Goal: Information Seeking & Learning: Learn about a topic

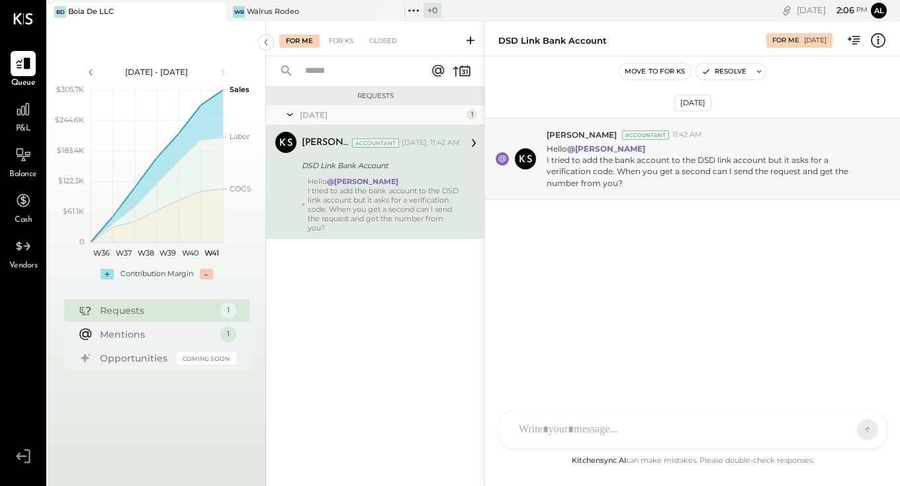
click at [567, 438] on div "[PERSON_NAME] GO [PERSON_NAME] ID [PERSON_NAME] Del [PERSON_NAME] AM [PERSON_NA…" at bounding box center [692, 429] width 389 height 38
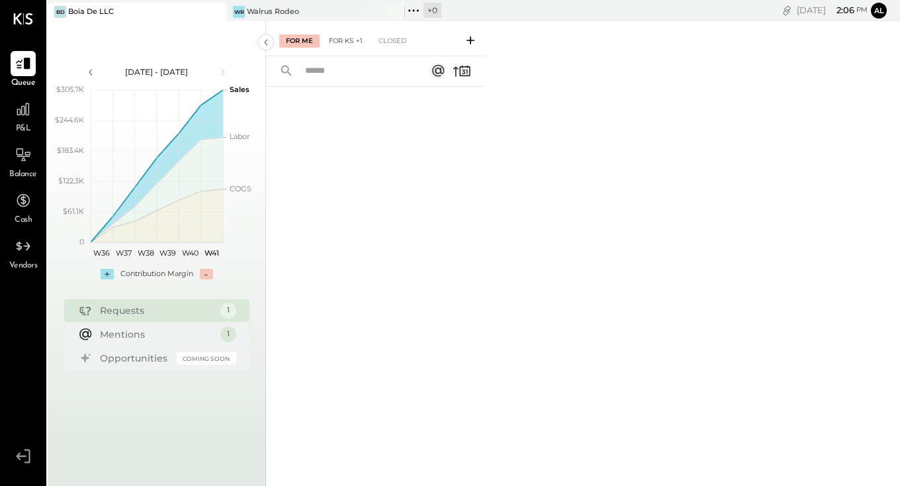
click at [343, 34] on div "For KS +1" at bounding box center [345, 40] width 47 height 13
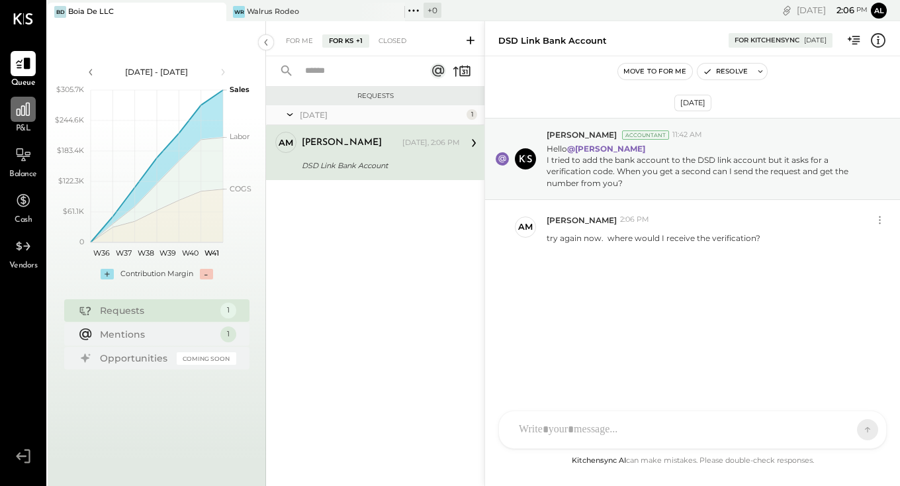
click at [24, 111] on icon at bounding box center [23, 109] width 13 height 13
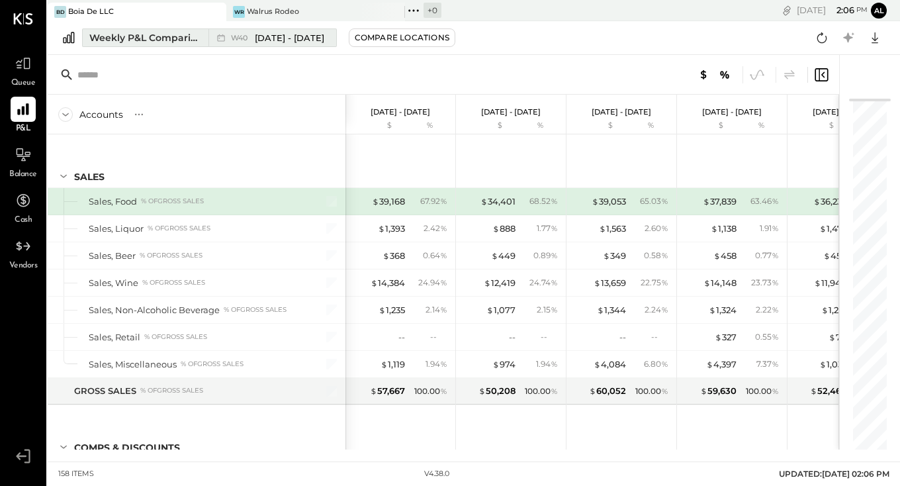
click at [305, 39] on span "[DATE] - [DATE]" at bounding box center [290, 38] width 70 height 13
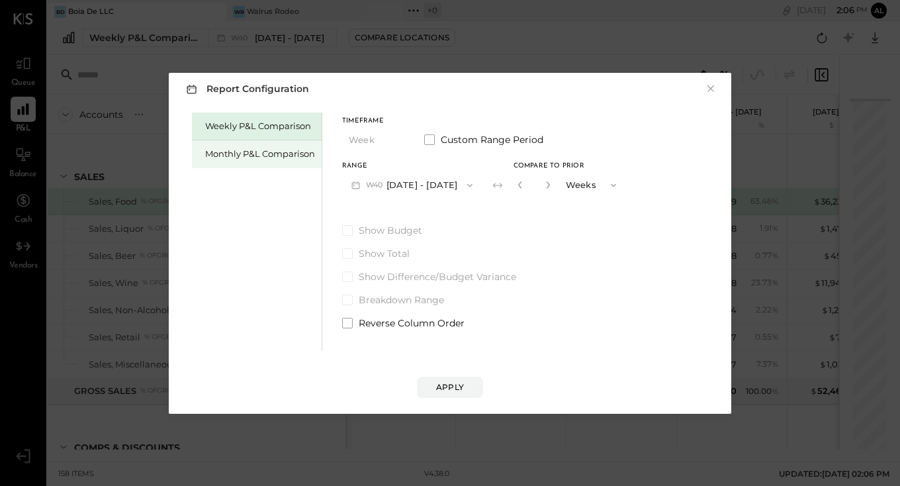
click at [296, 148] on div "Monthly P&L Comparison" at bounding box center [260, 154] width 110 height 13
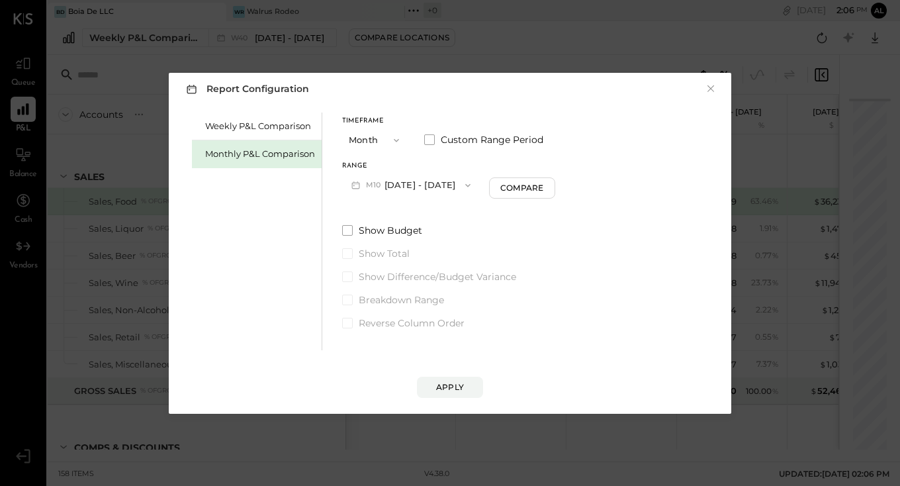
click at [424, 191] on button "M10 [DATE] - [DATE]" at bounding box center [411, 185] width 138 height 24
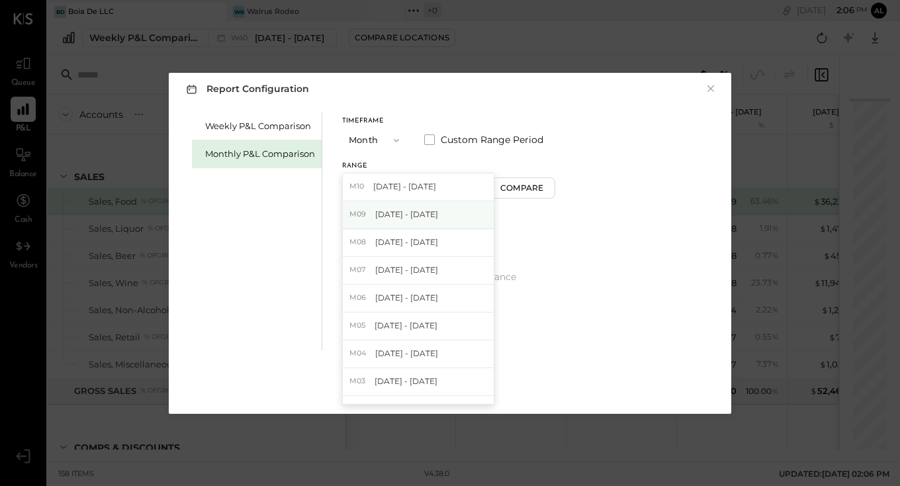
click at [419, 217] on span "[DATE] - [DATE]" at bounding box center [406, 214] width 63 height 11
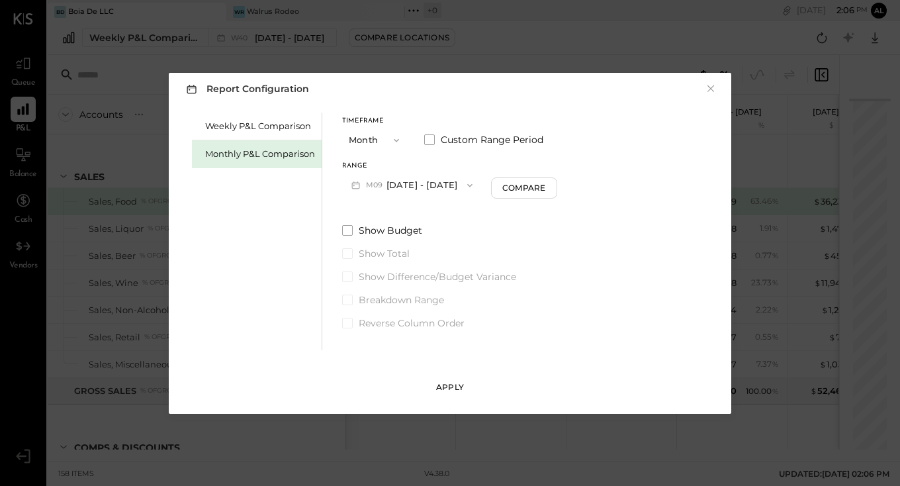
click at [467, 384] on button "Apply" at bounding box center [450, 387] width 66 height 21
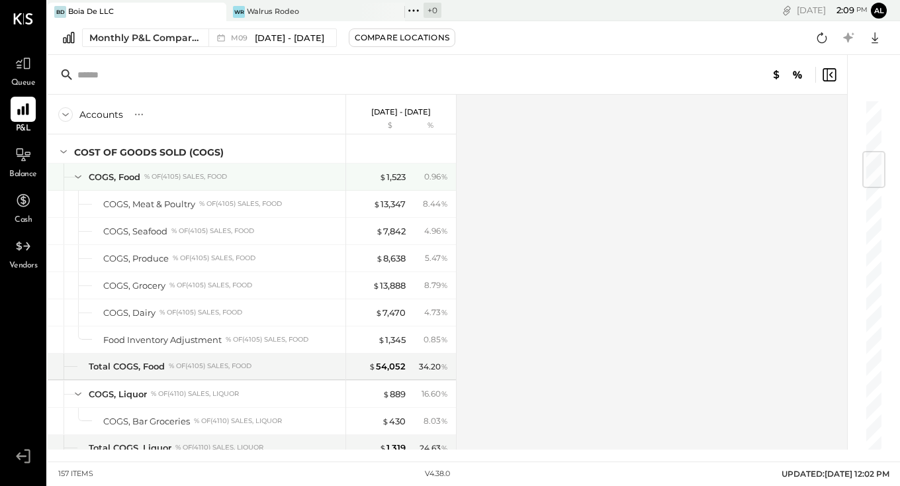
scroll to position [447, 0]
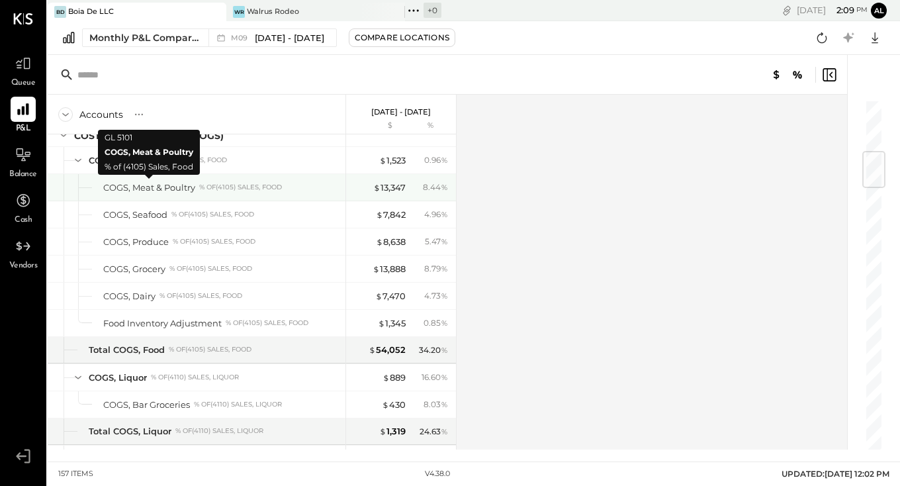
click at [160, 187] on div "COGS, Meat & Poultry" at bounding box center [149, 187] width 92 height 13
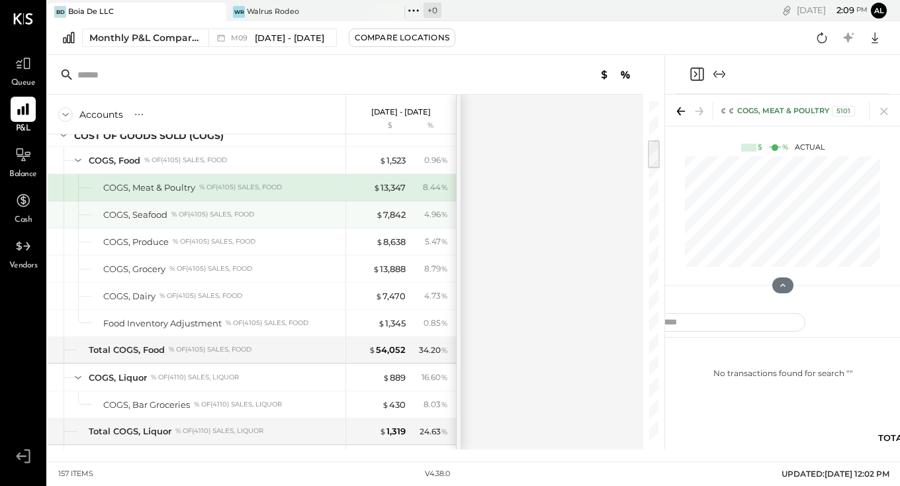
click at [175, 216] on div "% of (4105) Sales, Food" at bounding box center [212, 214] width 83 height 9
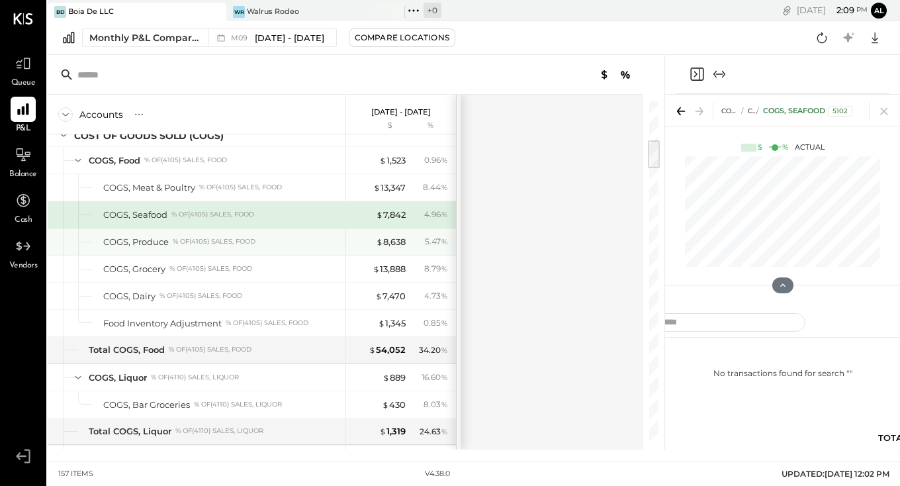
click at [179, 241] on div "% of (4105) Sales, Food" at bounding box center [214, 241] width 83 height 9
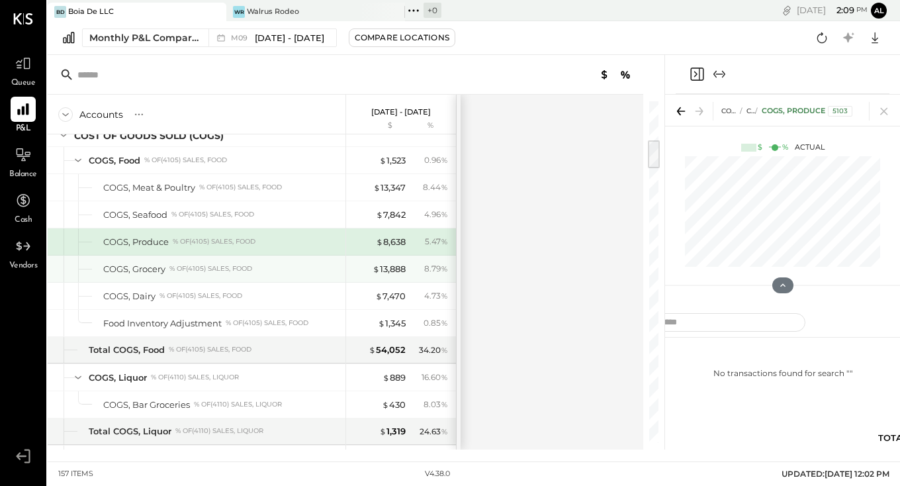
click at [184, 269] on div "% of (4105) Sales, Food" at bounding box center [210, 268] width 83 height 9
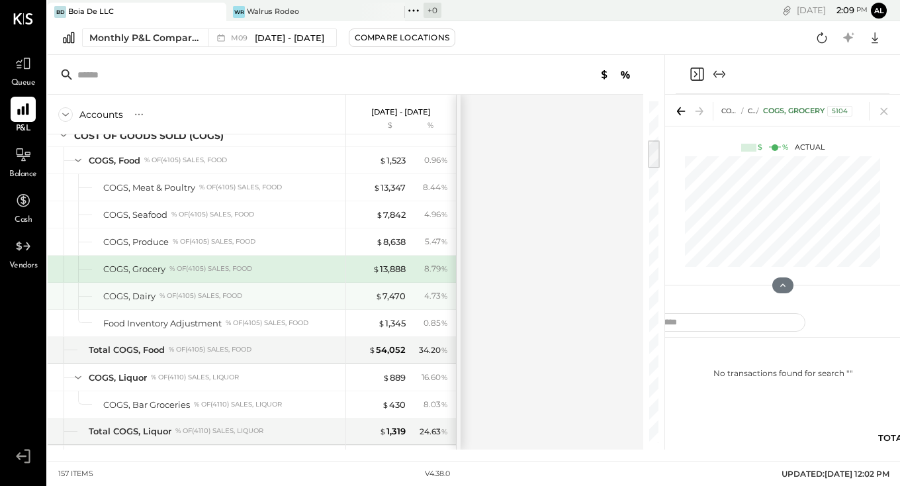
click at [186, 293] on div "% of (4105) Sales, Food" at bounding box center [201, 295] width 83 height 9
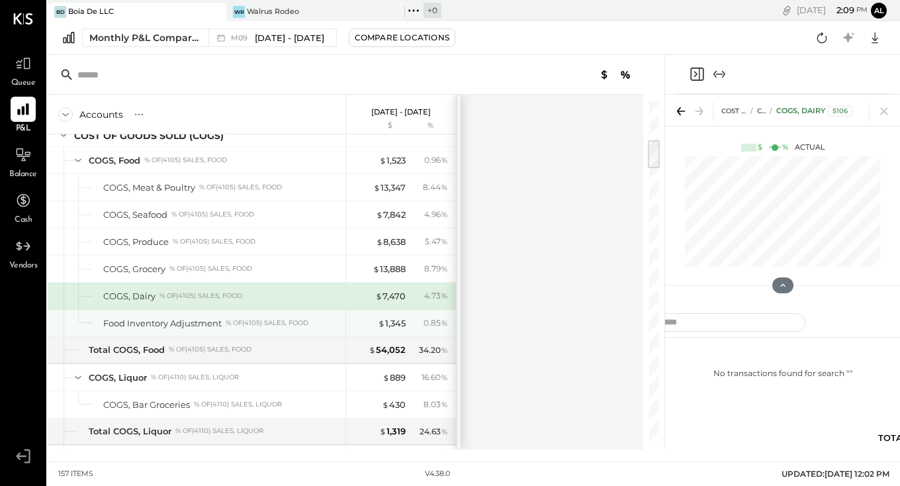
click at [195, 323] on div "Food Inventory Adjustment" at bounding box center [162, 323] width 118 height 13
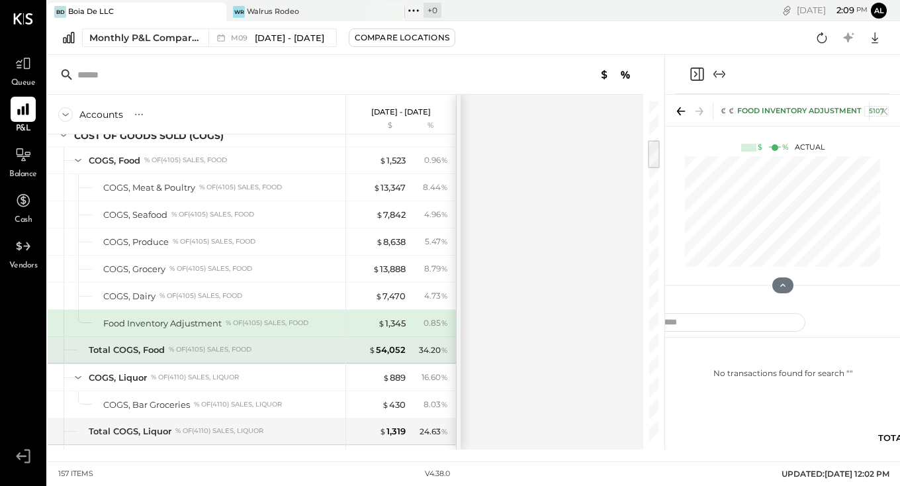
click at [242, 355] on div "Total COGS, Food % of (4105) Sales, Food" at bounding box center [215, 350] width 252 height 13
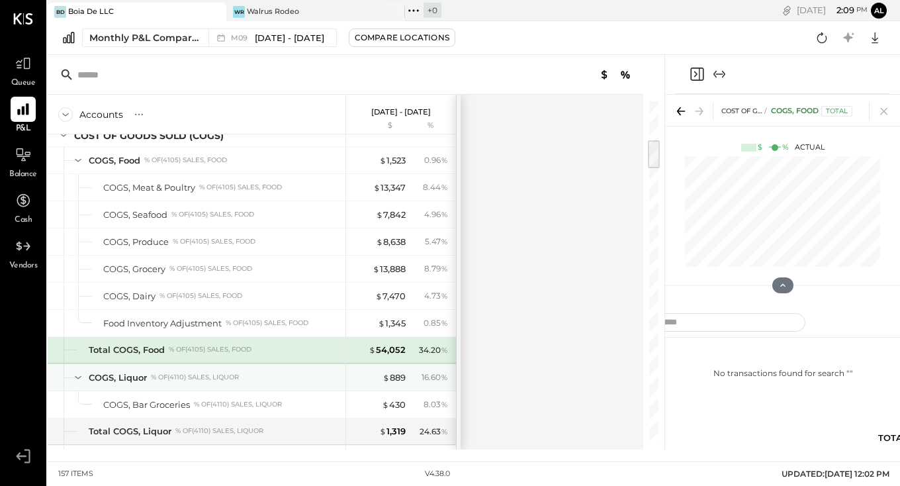
click at [249, 383] on div "COGS, Liquor % of (4110) Sales, Liquor" at bounding box center [215, 377] width 252 height 13
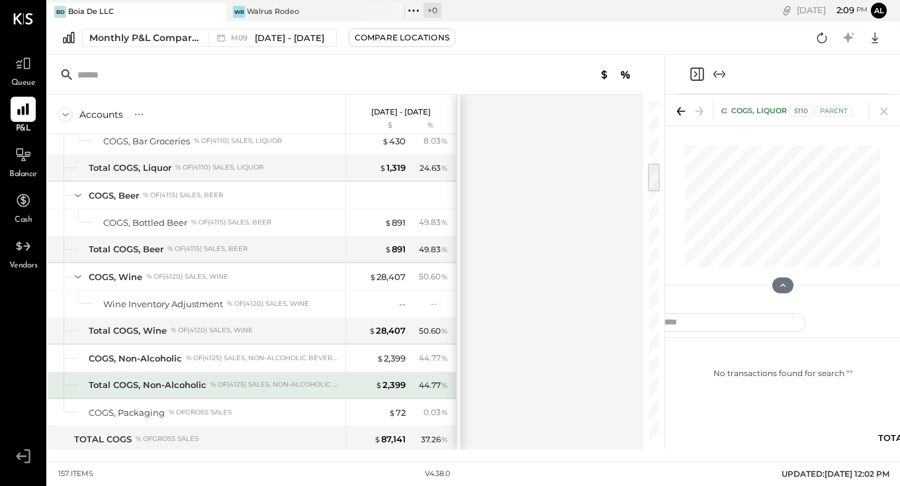
scroll to position [714, 0]
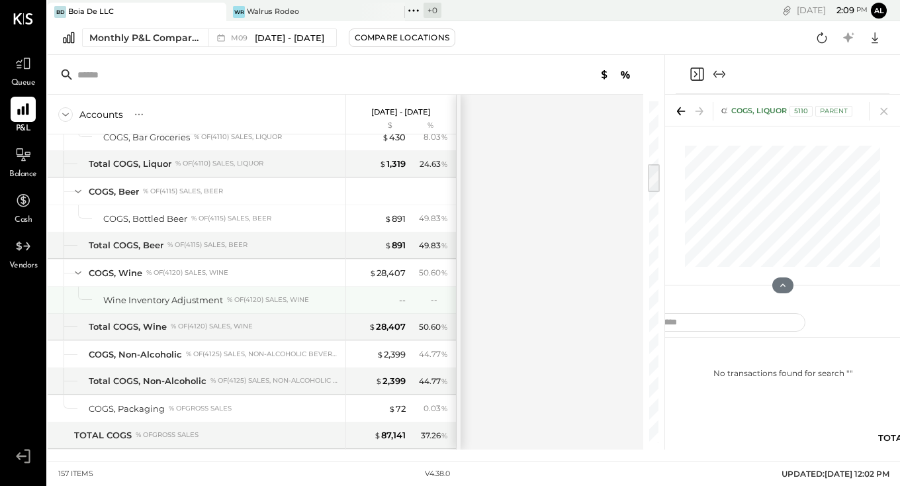
click at [272, 308] on div "Wine Inventory Adjustment % of (4120) Sales, Wine" at bounding box center [197, 300] width 298 height 26
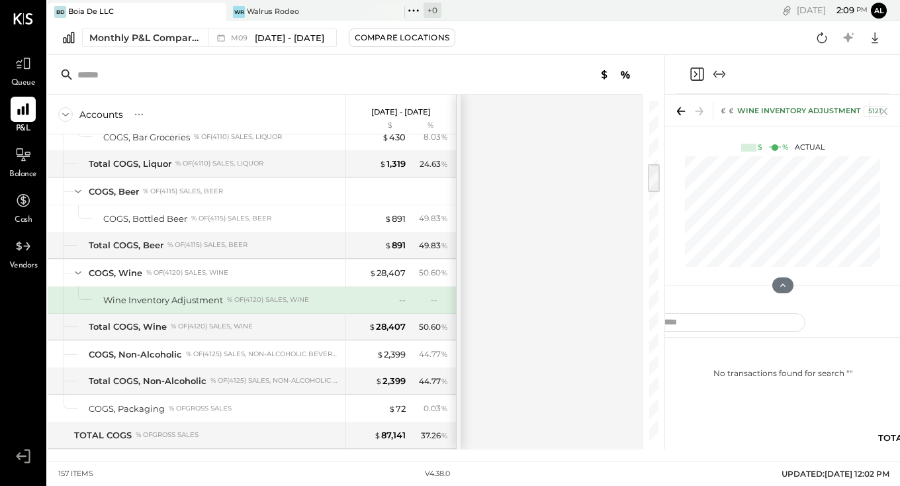
click at [680, 107] on icon at bounding box center [681, 111] width 19 height 19
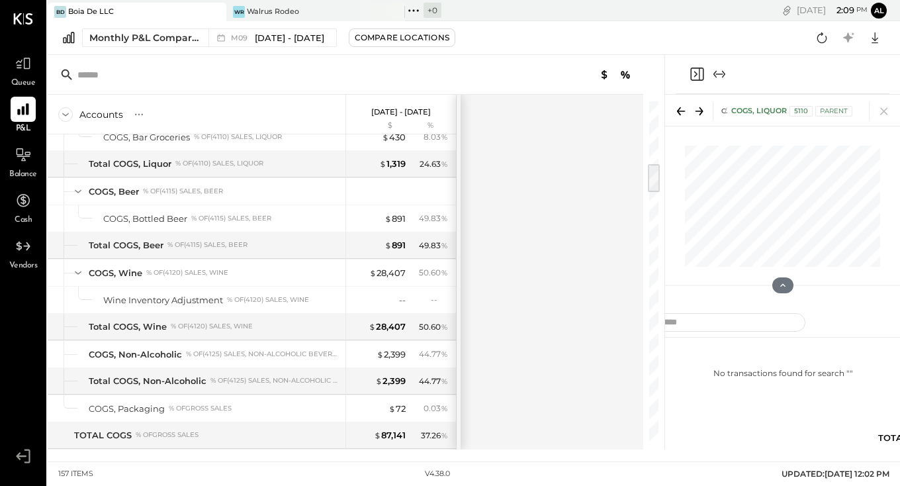
scroll to position [519, 0]
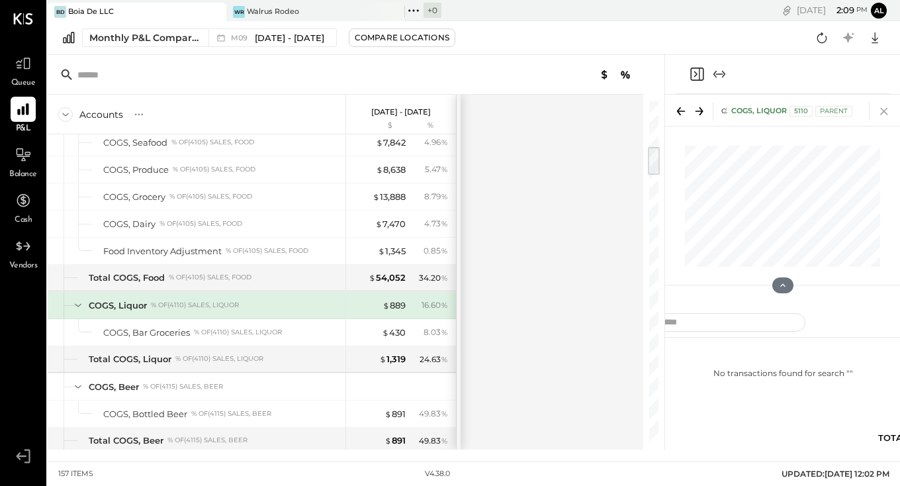
click at [884, 116] on icon at bounding box center [884, 111] width 19 height 19
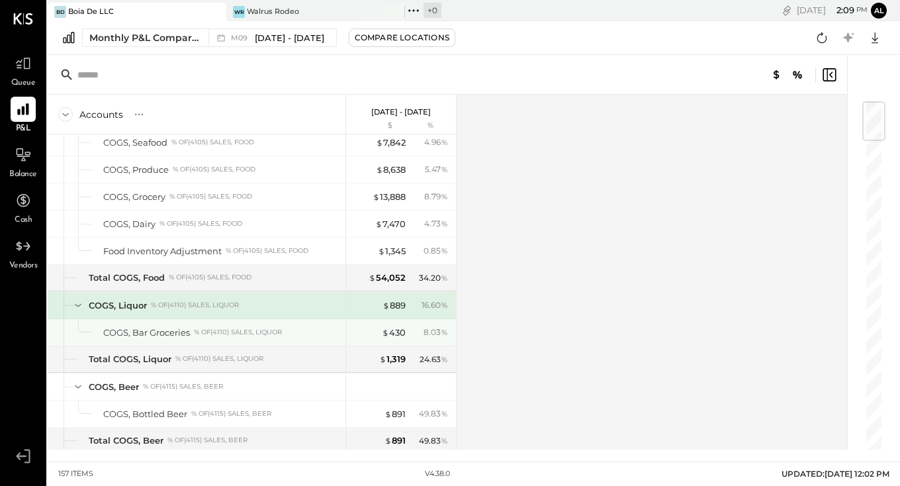
click at [271, 330] on div "% of (4110) Sales, Liquor" at bounding box center [238, 332] width 88 height 9
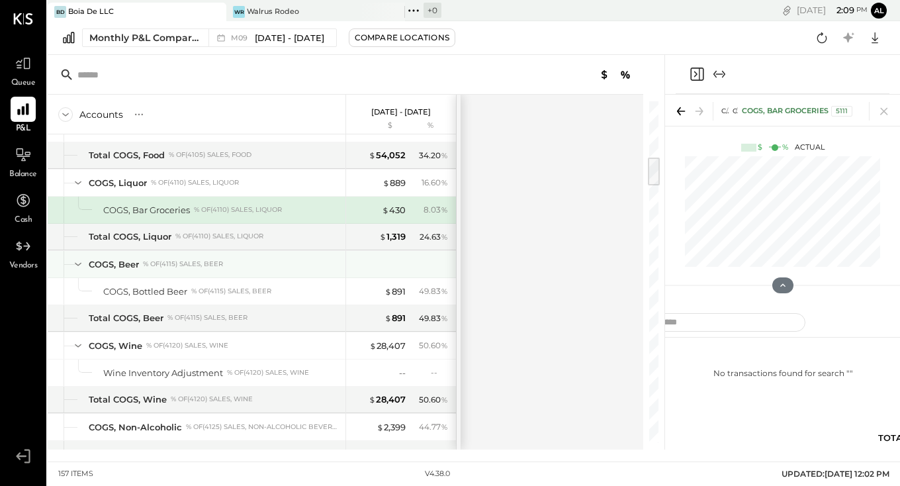
scroll to position [643, 0]
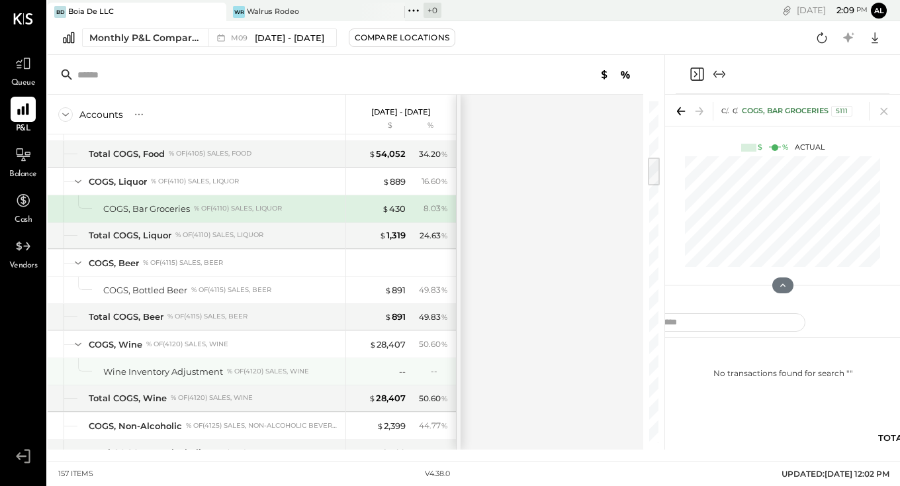
click at [318, 365] on div "Wine Inventory Adjustment % of (4120) Sales, Wine" at bounding box center [197, 371] width 298 height 26
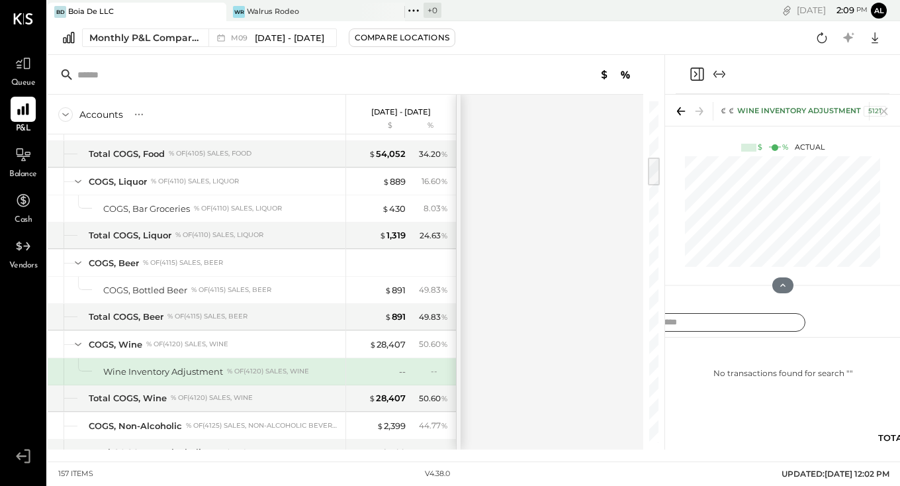
click at [720, 324] on input "text" at bounding box center [706, 322] width 199 height 19
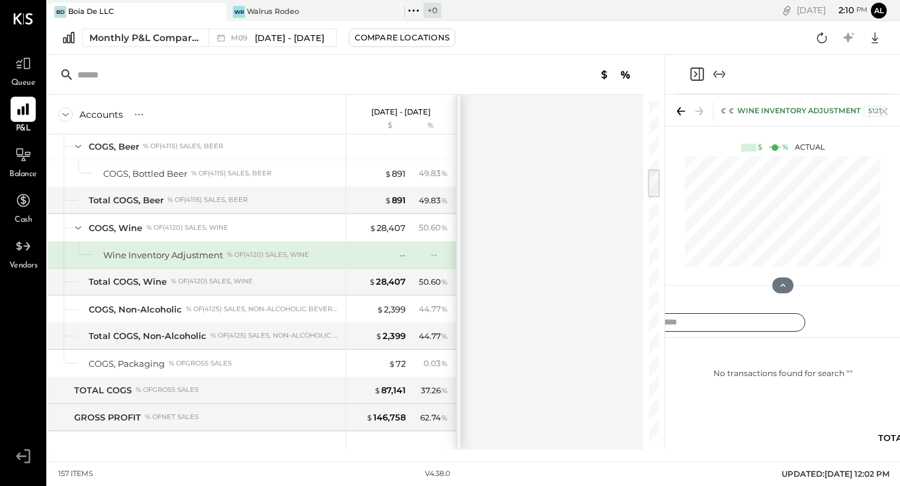
scroll to position [745, 0]
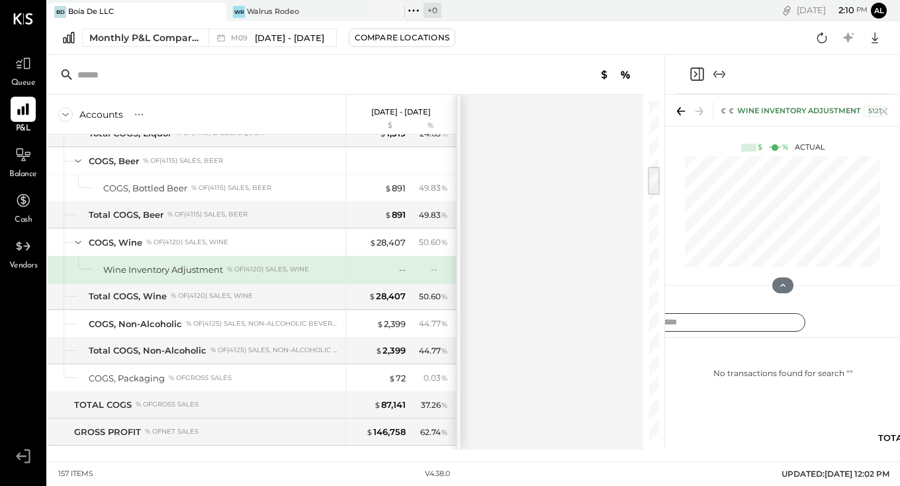
drag, startPoint x: 653, startPoint y: 173, endPoint x: 655, endPoint y: 182, distance: 9.4
click at [655, 182] on div at bounding box center [654, 181] width 12 height 28
type input "*"
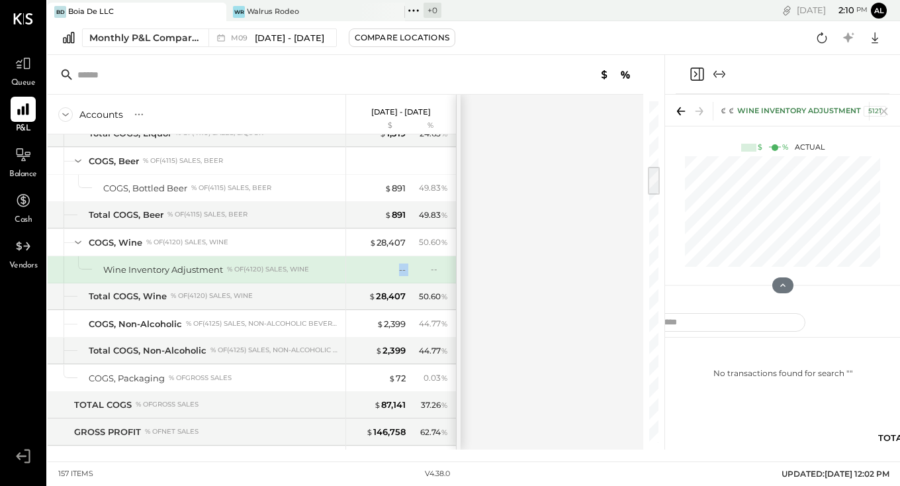
drag, startPoint x: 726, startPoint y: 75, endPoint x: 624, endPoint y: 76, distance: 102.6
click at [624, 76] on div "Accounts S % GL [DATE] - [DATE] $ % SALES Sales, Food % of GROSS SALES Sales, L…" at bounding box center [474, 252] width 853 height 395
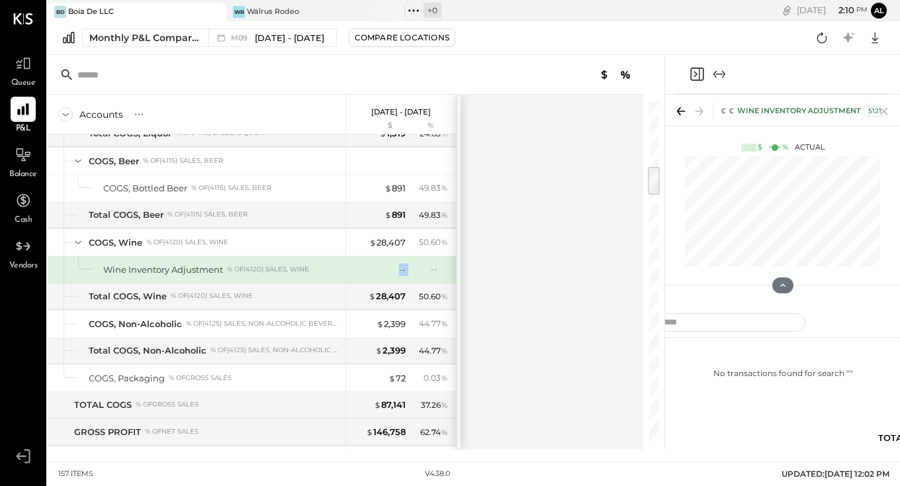
click at [694, 75] on icon "Close panel" at bounding box center [697, 74] width 16 height 16
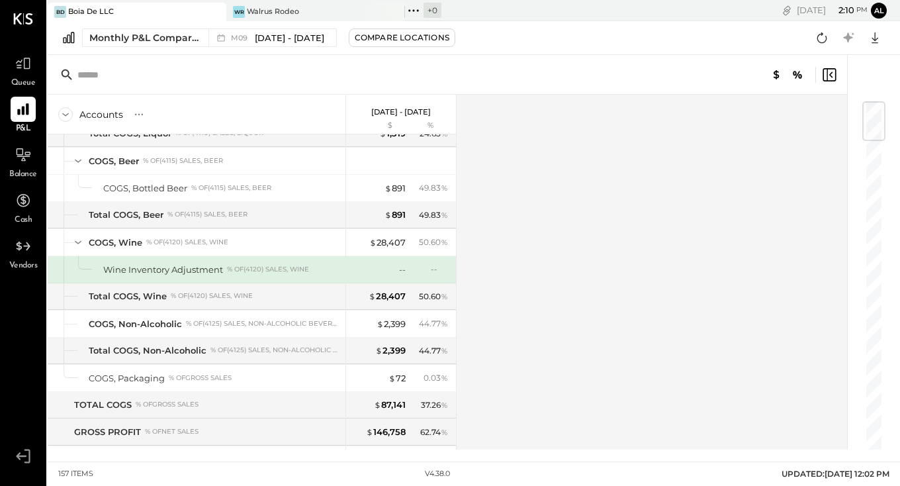
click at [823, 72] on icon at bounding box center [829, 75] width 16 height 16
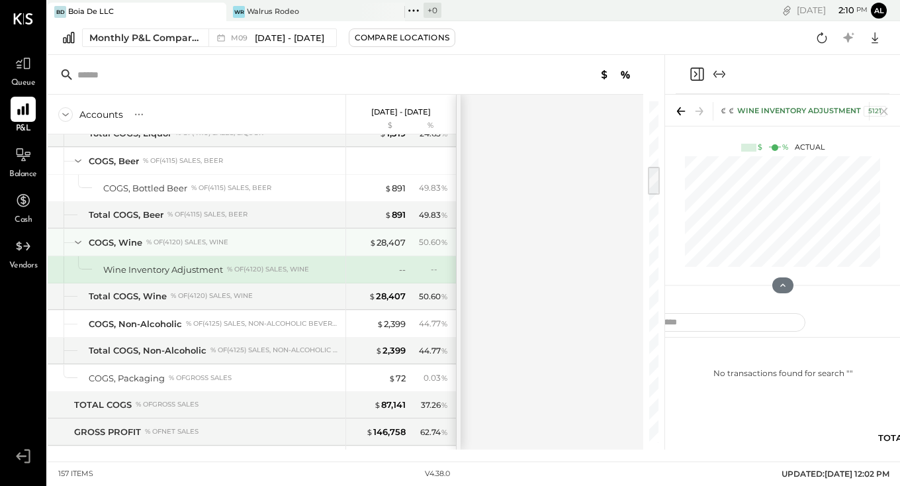
click at [228, 245] on div "% of (4120) Sales, Wine" at bounding box center [187, 242] width 82 height 9
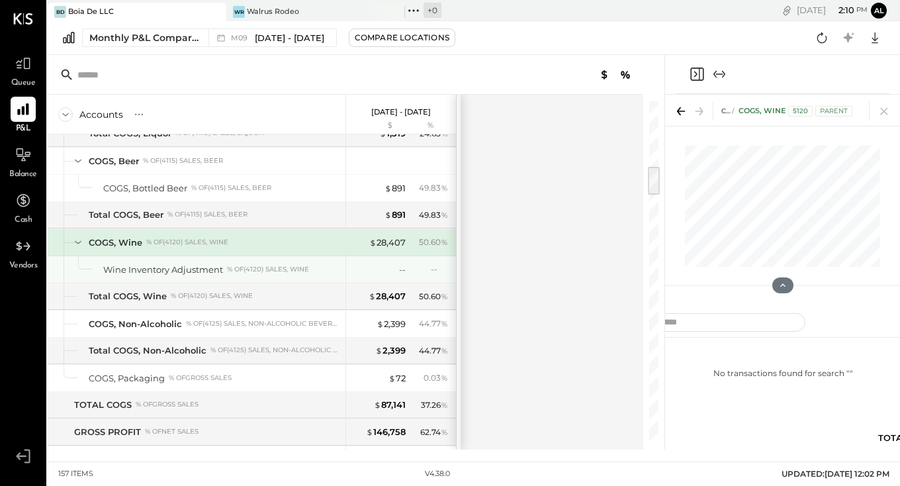
click at [228, 262] on div "Wine Inventory Adjustment % of (4120) Sales, Wine" at bounding box center [197, 269] width 298 height 26
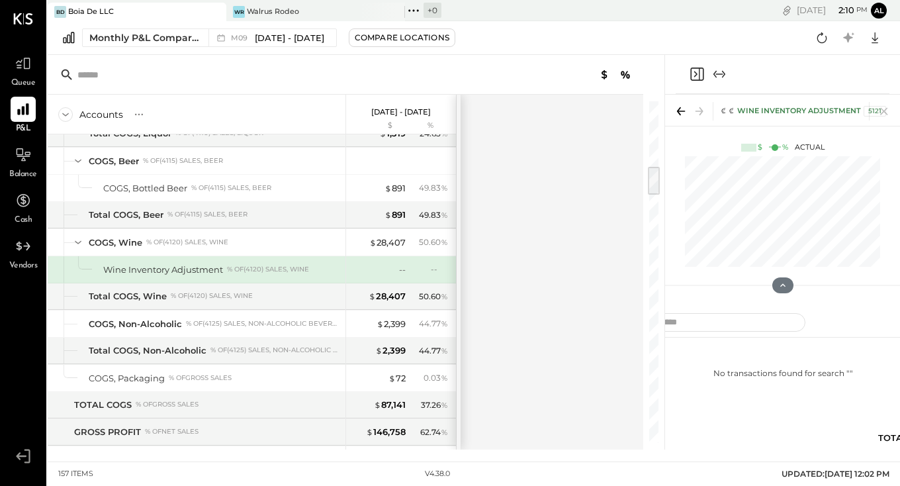
click at [92, 11] on div "Boia De LLC" at bounding box center [91, 12] width 46 height 11
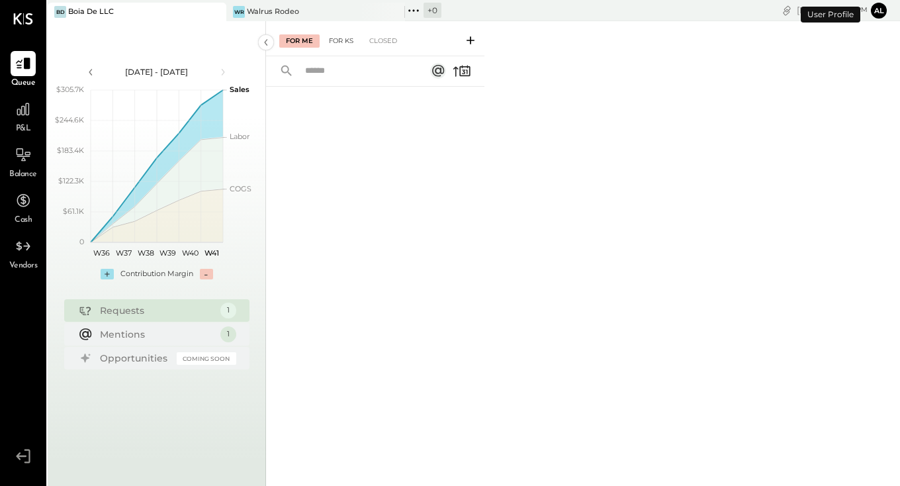
click at [349, 35] on div "For KS" at bounding box center [341, 40] width 38 height 13
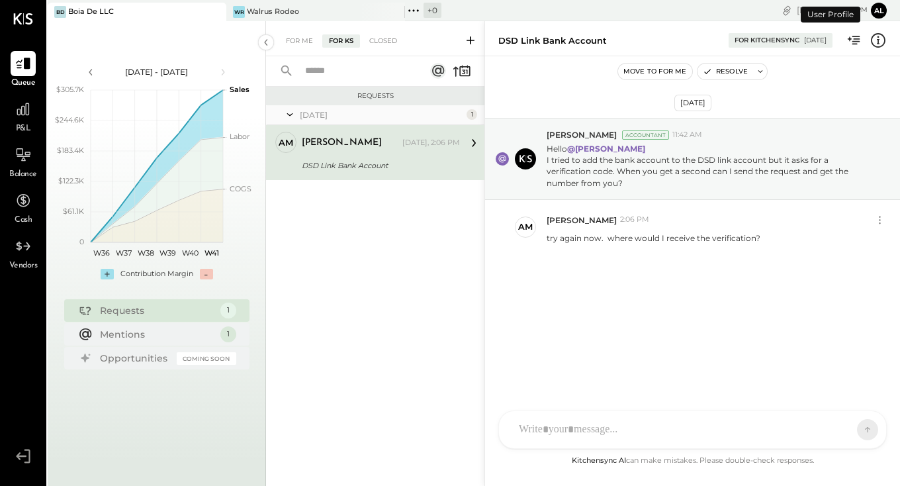
click at [346, 72] on input "text" at bounding box center [357, 71] width 120 height 22
click at [475, 34] on icon at bounding box center [470, 40] width 13 height 13
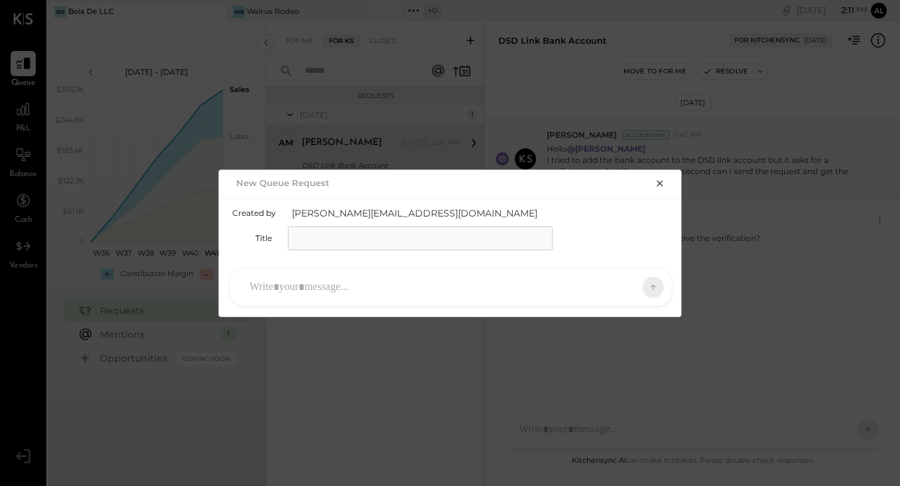
click at [358, 238] on input "text" at bounding box center [420, 238] width 265 height 24
type input "**********"
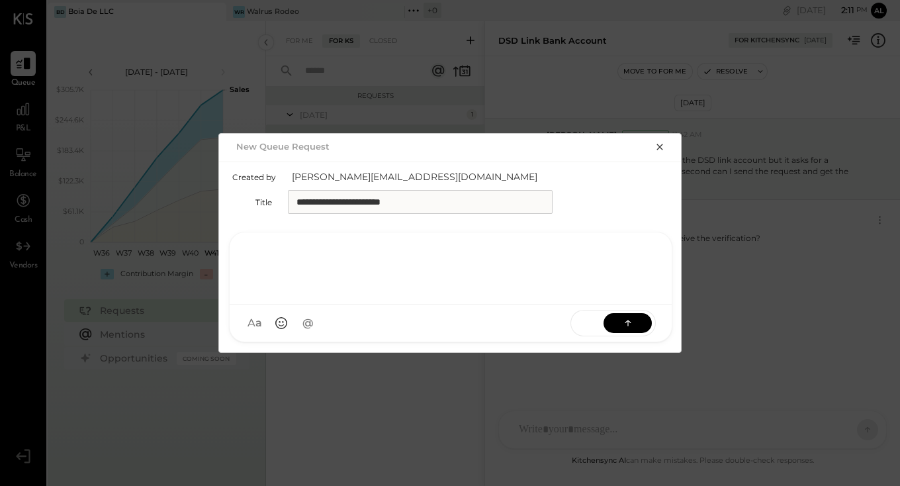
click at [317, 291] on div at bounding box center [451, 266] width 416 height 53
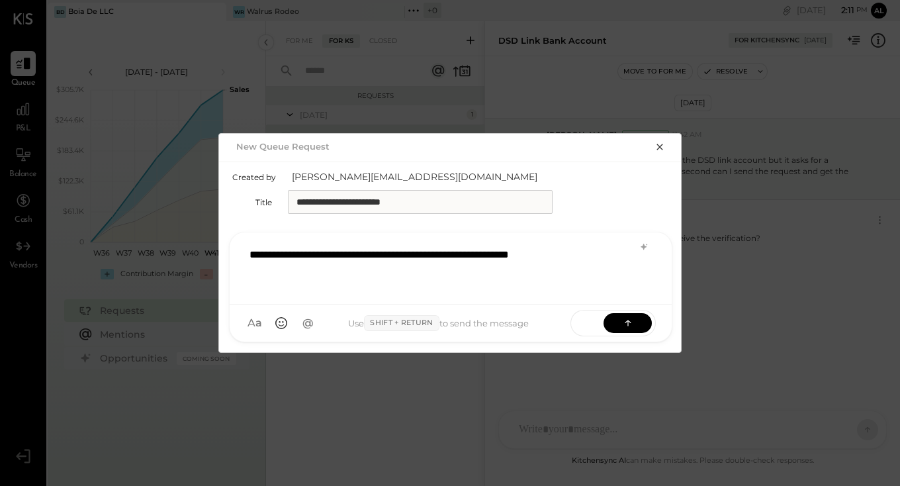
click at [250, 260] on div "**********" at bounding box center [451, 266] width 416 height 53
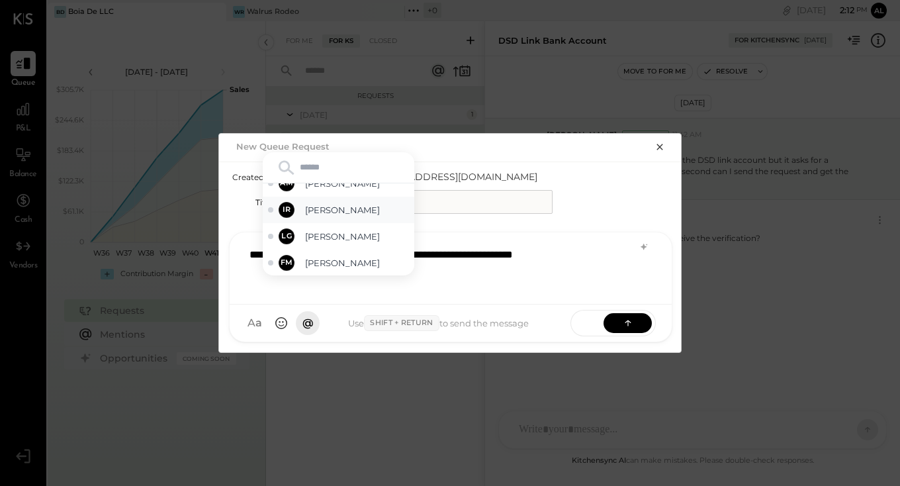
scroll to position [101, 0]
click at [324, 211] on span "[PERSON_NAME]" at bounding box center [357, 211] width 104 height 13
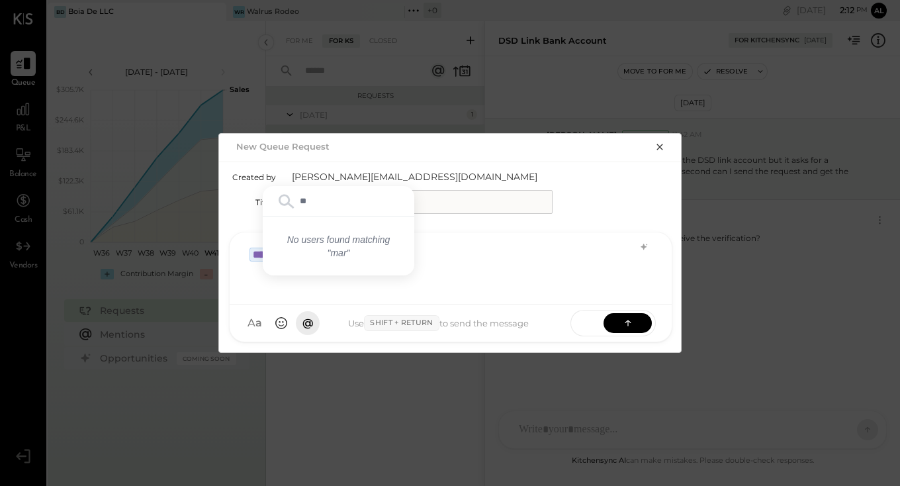
type input "*"
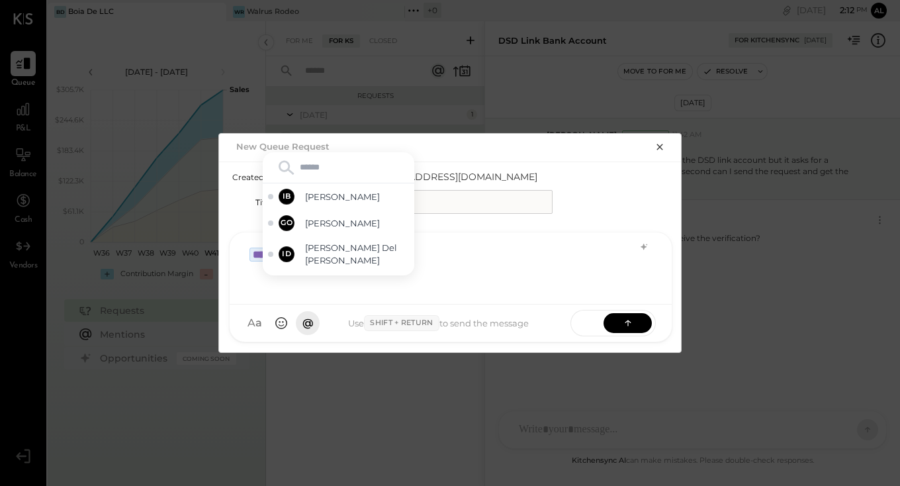
click at [457, 306] on div "A a @ Use Shift + Return to send the message SEND" at bounding box center [451, 322] width 442 height 37
click at [453, 290] on div "**********" at bounding box center [451, 266] width 416 height 53
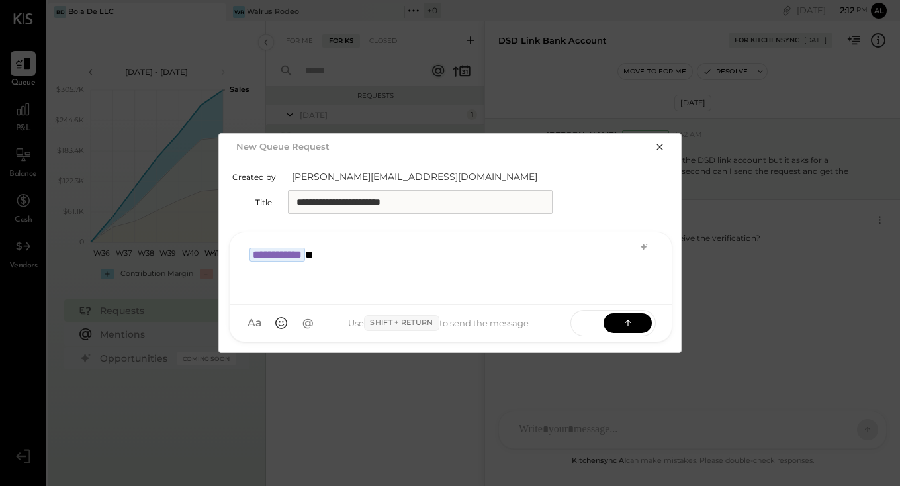
click at [446, 281] on div "**********" at bounding box center [451, 266] width 416 height 53
click at [355, 253] on div "**********" at bounding box center [451, 266] width 416 height 53
click at [506, 258] on div "**********" at bounding box center [451, 266] width 416 height 53
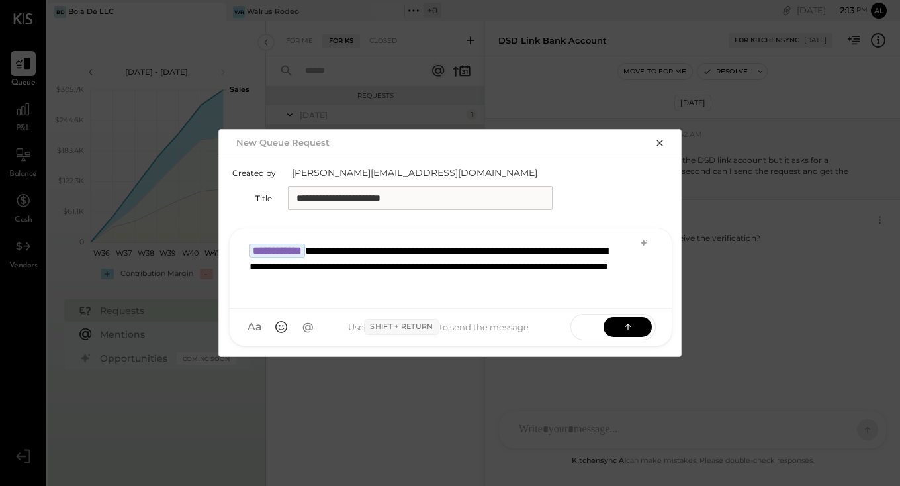
click at [494, 280] on div "**********" at bounding box center [451, 266] width 416 height 61
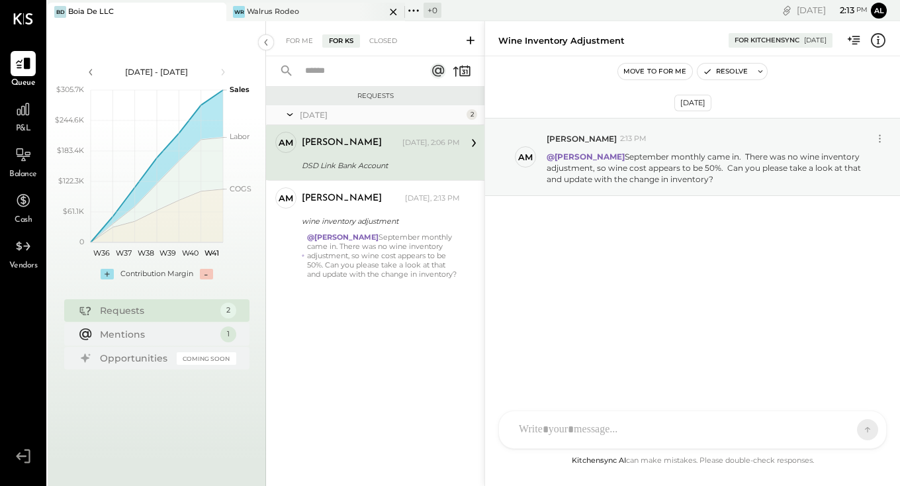
click at [293, 9] on div "Walrus Rodeo" at bounding box center [273, 12] width 52 height 11
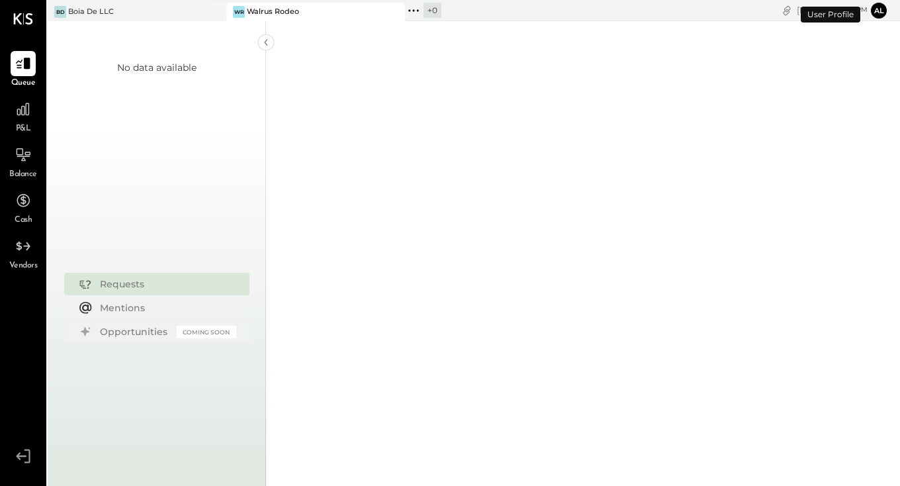
click at [40, 116] on div "P&L" at bounding box center [23, 116] width 38 height 38
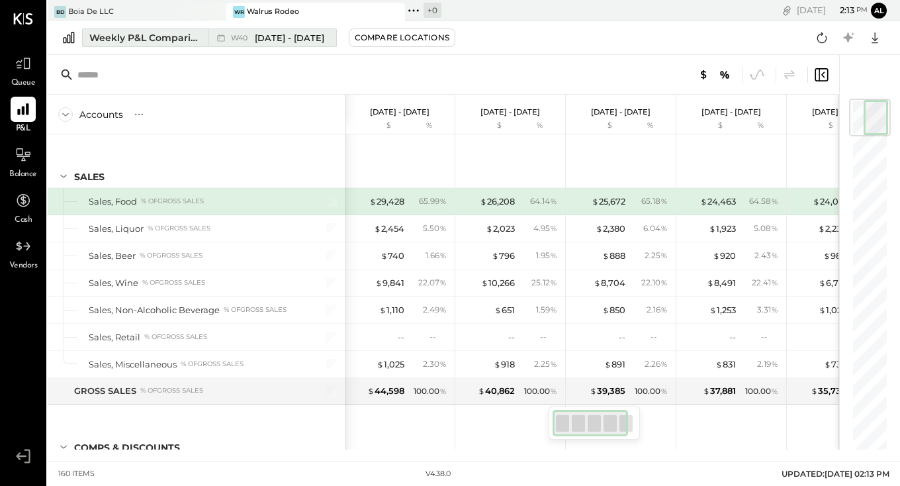
click at [248, 34] on span "W40" at bounding box center [241, 37] width 21 height 7
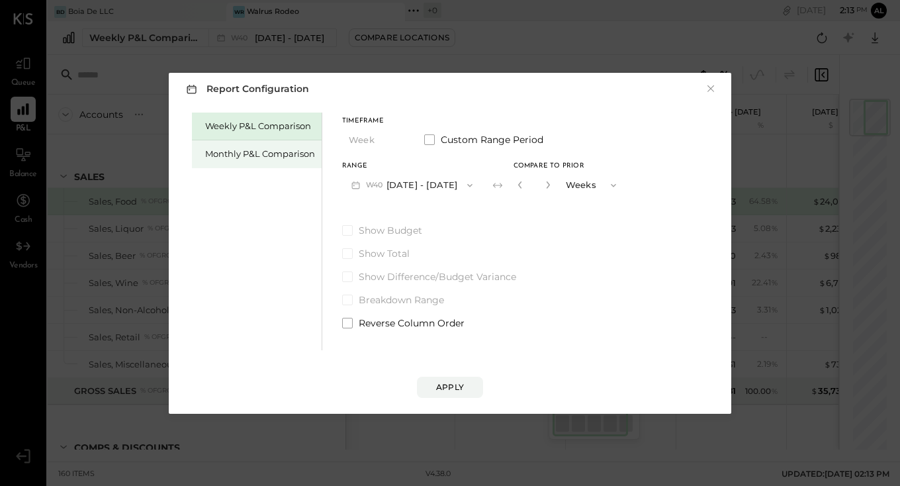
click at [258, 150] on div "Monthly P&L Comparison" at bounding box center [260, 154] width 110 height 13
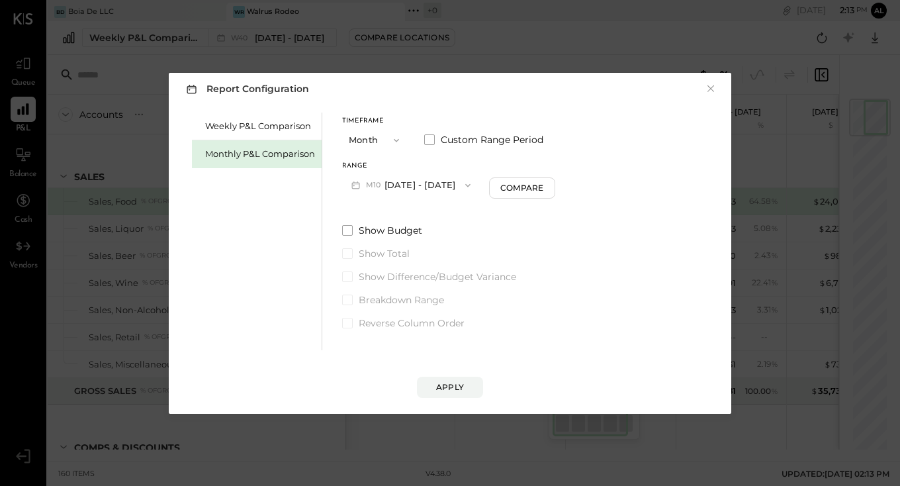
click at [382, 185] on span "M10" at bounding box center [375, 185] width 19 height 11
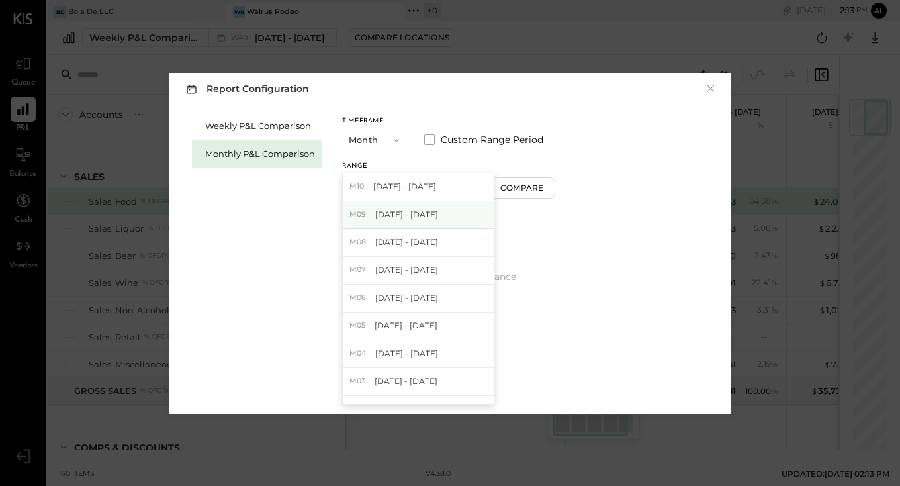
click at [391, 214] on span "[DATE] - [DATE]" at bounding box center [406, 214] width 63 height 11
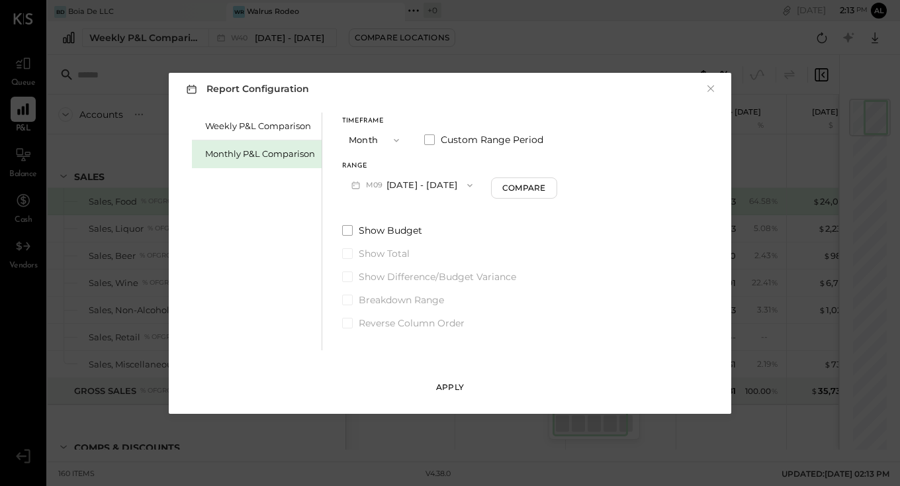
click at [463, 383] on div "Apply" at bounding box center [450, 386] width 28 height 11
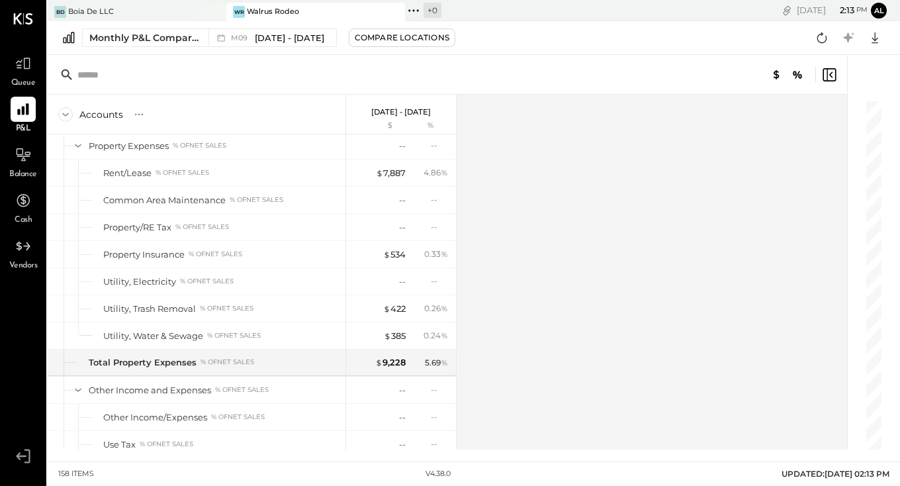
scroll to position [3540, 0]
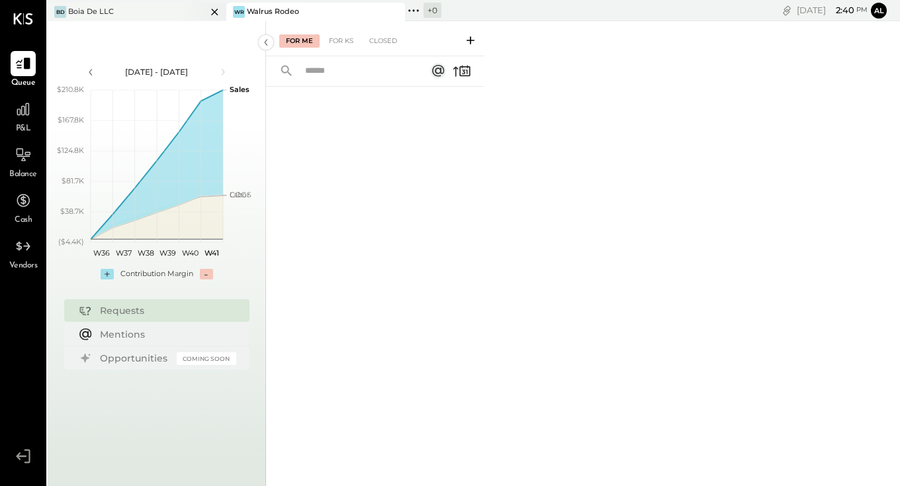
click at [167, 17] on div "BD Boia De LLC" at bounding box center [127, 12] width 159 height 12
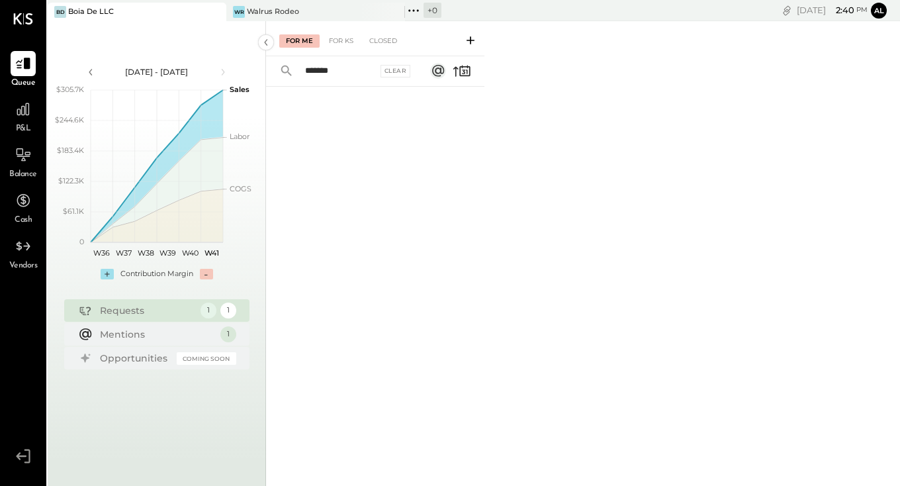
type input "******"
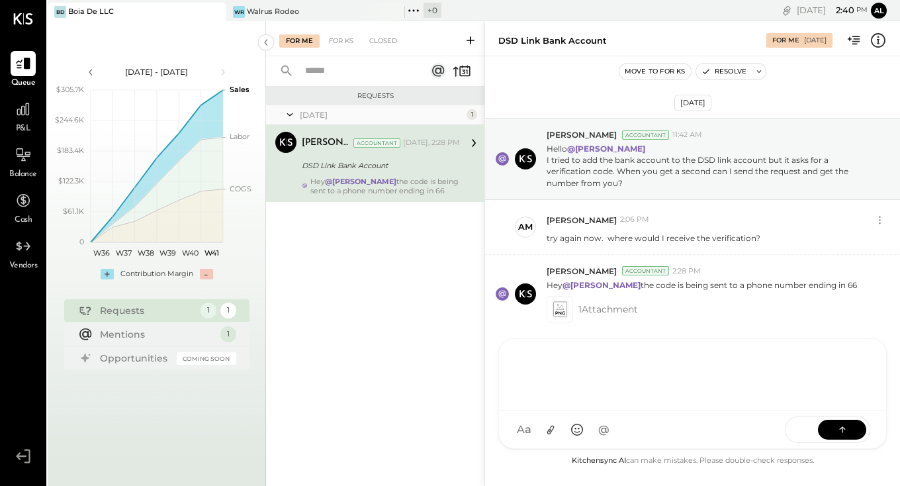
click at [602, 400] on div at bounding box center [692, 373] width 361 height 53
paste div
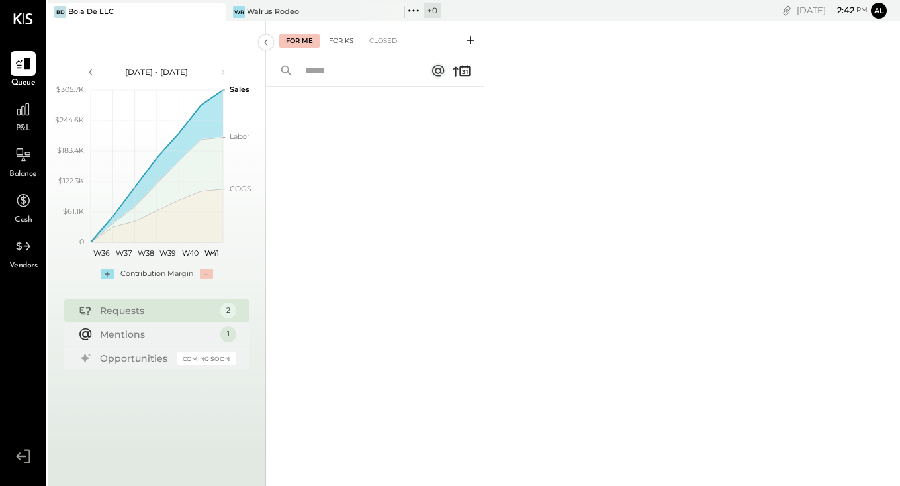
click at [346, 45] on div "For KS" at bounding box center [341, 40] width 38 height 13
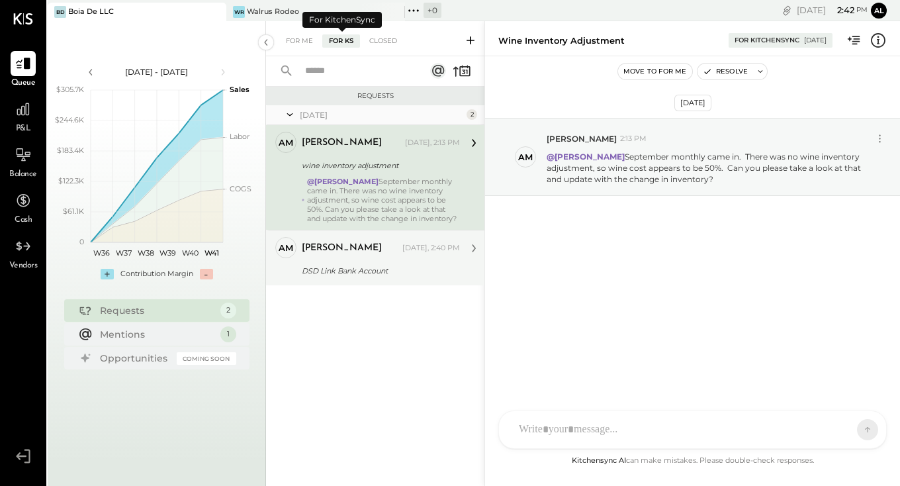
click at [299, 285] on div "AM Alex Meyer Owner Alex Meyer Today, 2:40 PM DSD Link Bank Account 910547" at bounding box center [375, 258] width 218 height 56
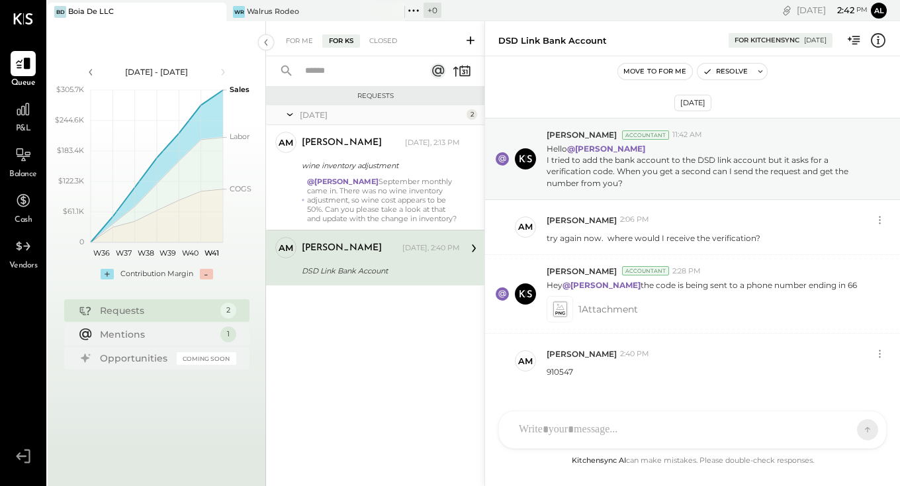
scroll to position [34, 0]
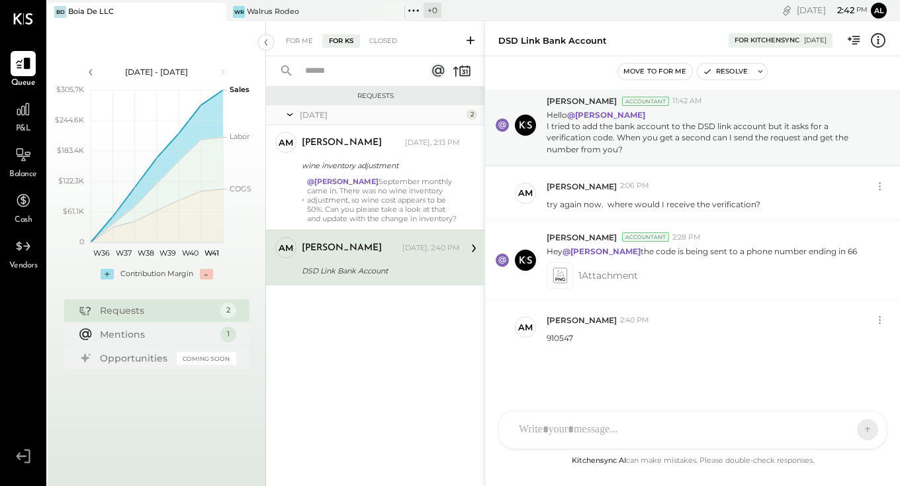
click at [608, 424] on div at bounding box center [680, 429] width 337 height 29
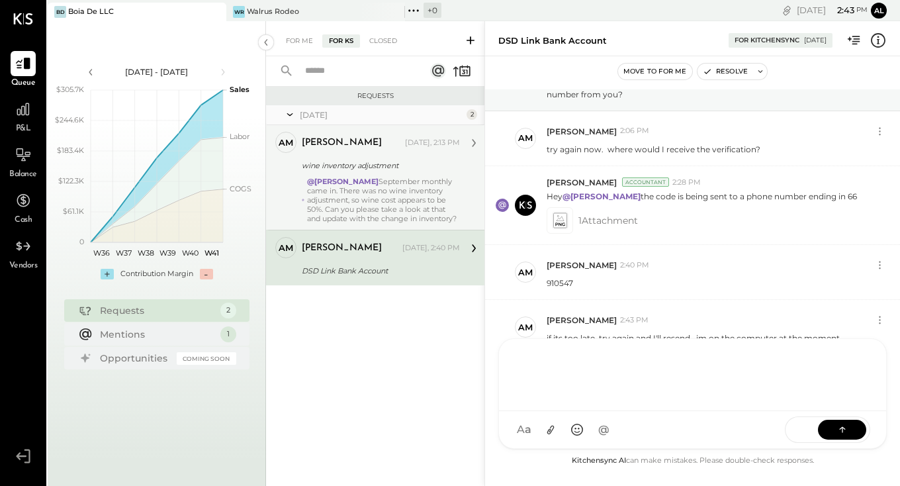
click at [348, 197] on div "@Irvin Rojas September monthly came in. There was no wine inventory adjustment,…" at bounding box center [383, 200] width 153 height 46
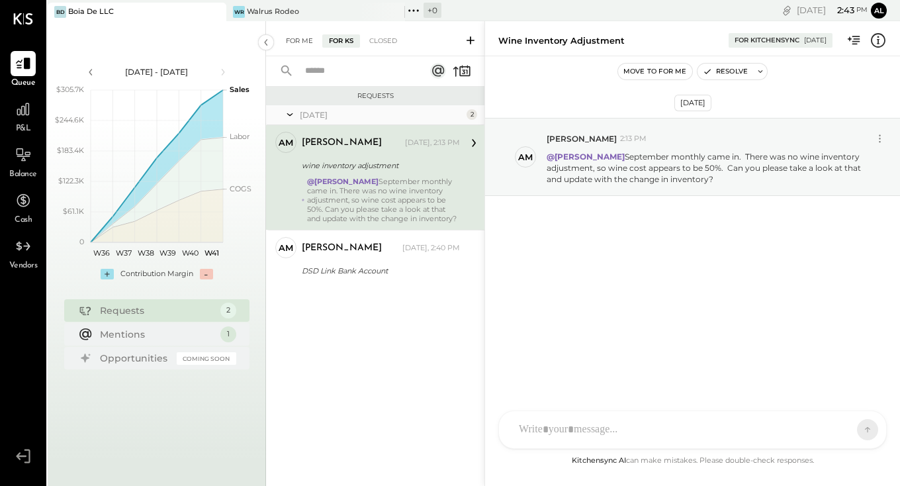
click at [296, 46] on div "For Me" at bounding box center [299, 40] width 40 height 13
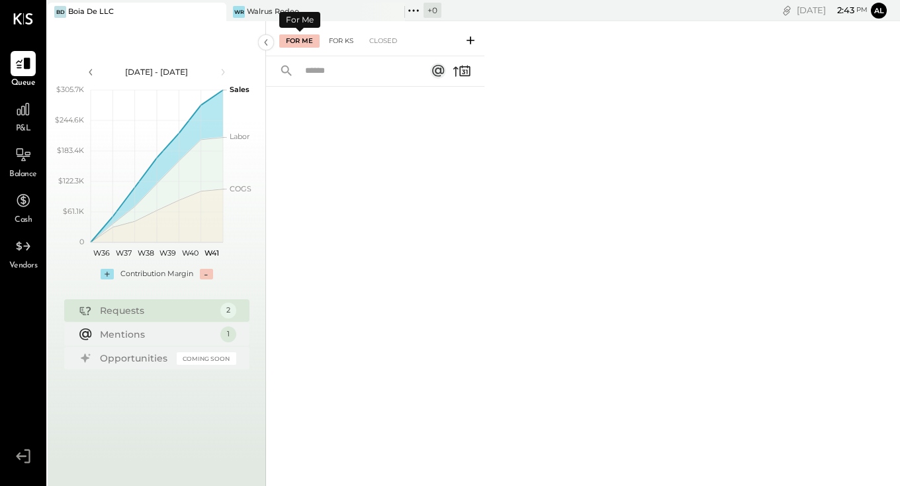
click at [326, 47] on div "For KS" at bounding box center [341, 40] width 38 height 13
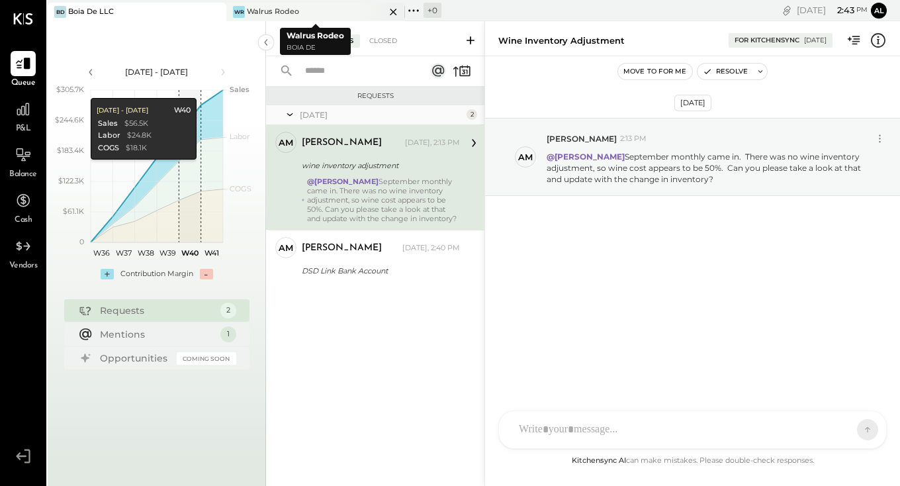
click at [263, 13] on div "Walrus Rodeo" at bounding box center [273, 12] width 52 height 11
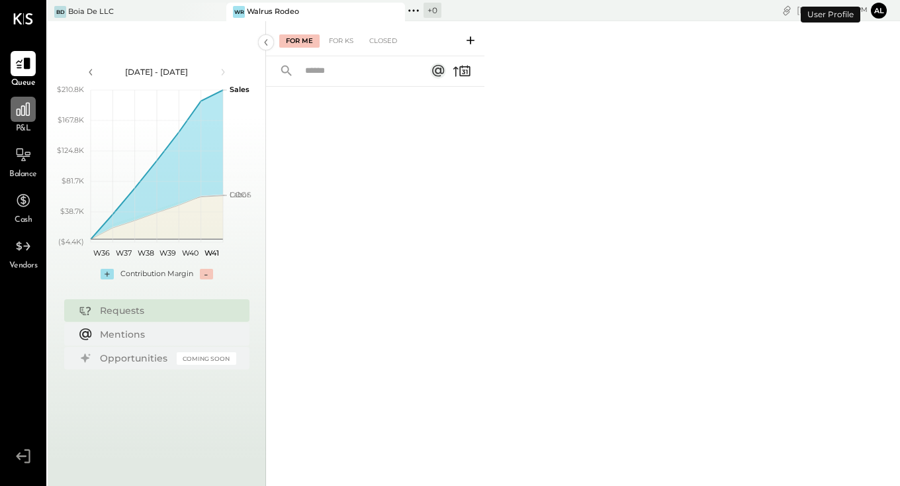
click at [34, 115] on div at bounding box center [23, 109] width 25 height 25
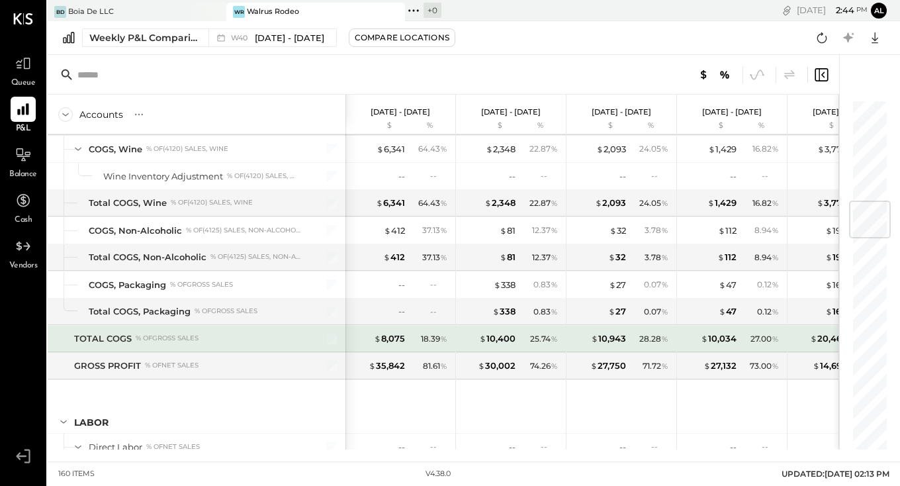
scroll to position [851, 0]
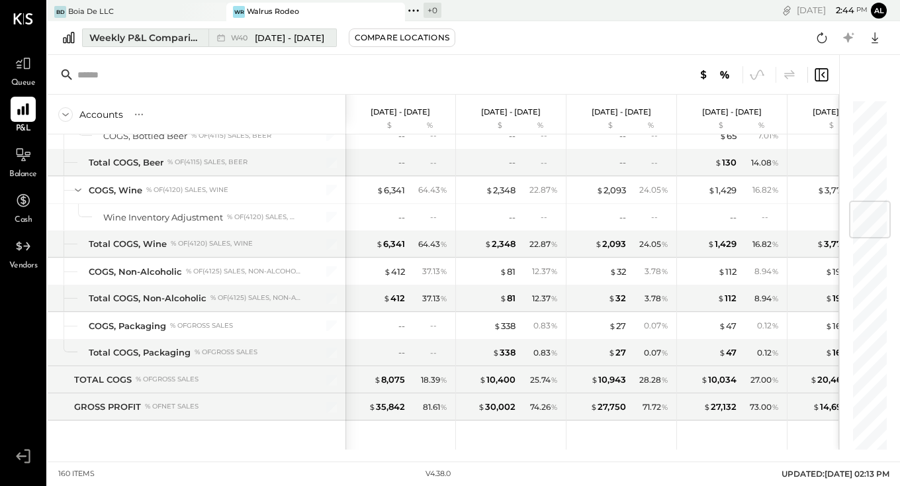
click at [162, 38] on div "Weekly P&L Comparison" at bounding box center [144, 37] width 111 height 13
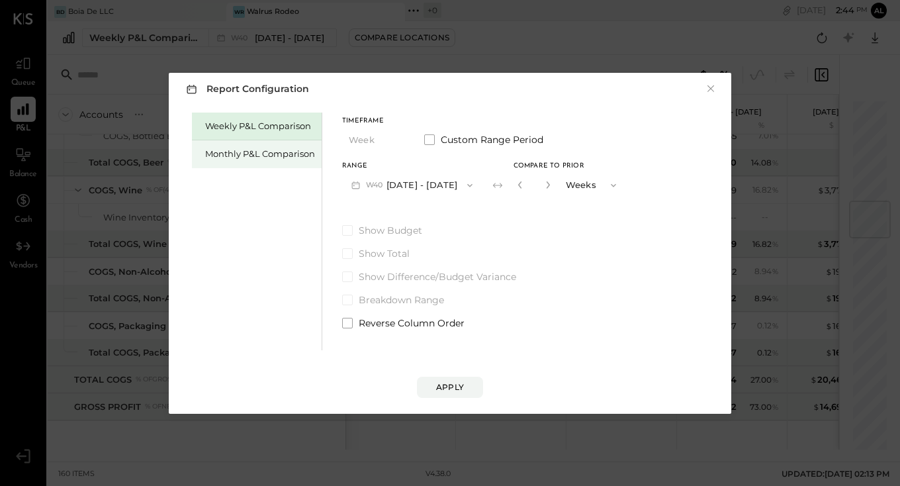
click at [278, 153] on div "Monthly P&L Comparison" at bounding box center [260, 154] width 110 height 13
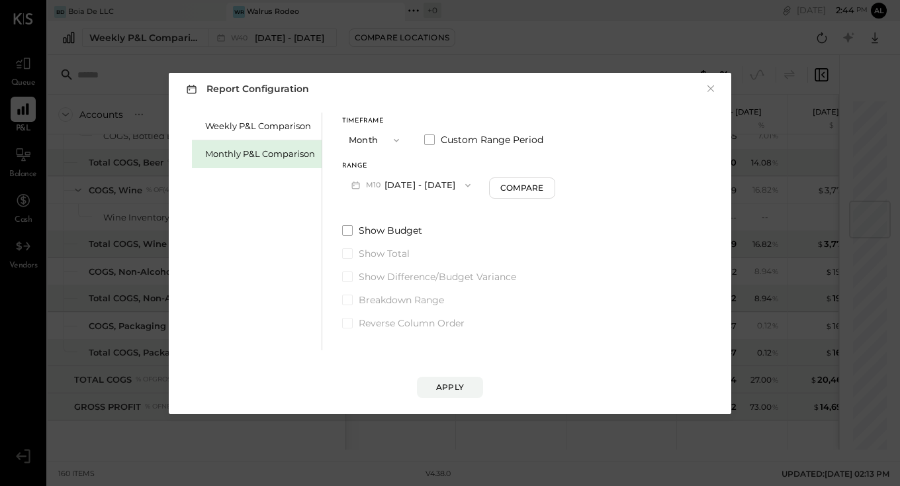
click at [406, 175] on button "M10 [DATE] - [DATE]" at bounding box center [411, 185] width 138 height 24
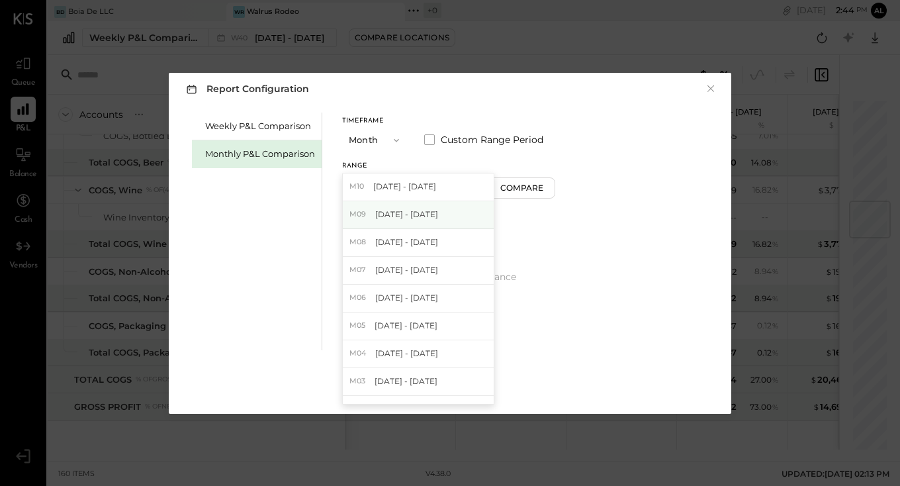
click at [409, 211] on span "[DATE] - [DATE]" at bounding box center [406, 214] width 63 height 11
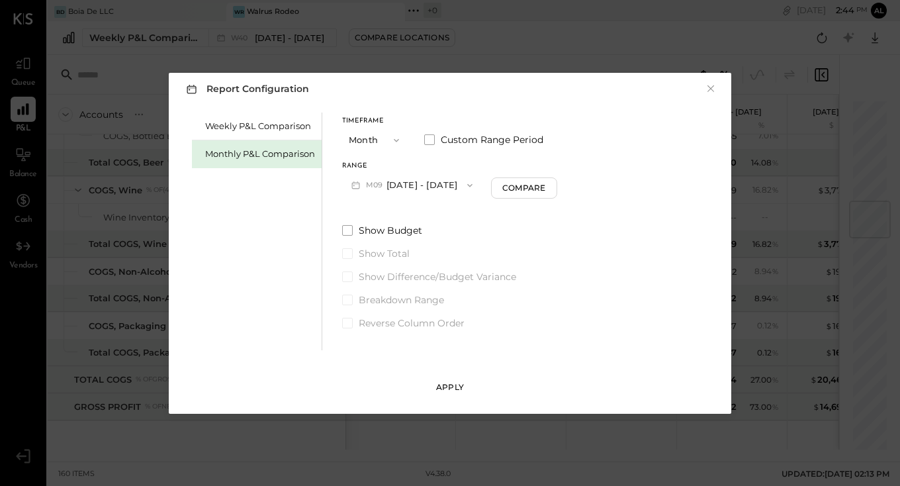
click at [453, 377] on button "Apply" at bounding box center [450, 387] width 66 height 21
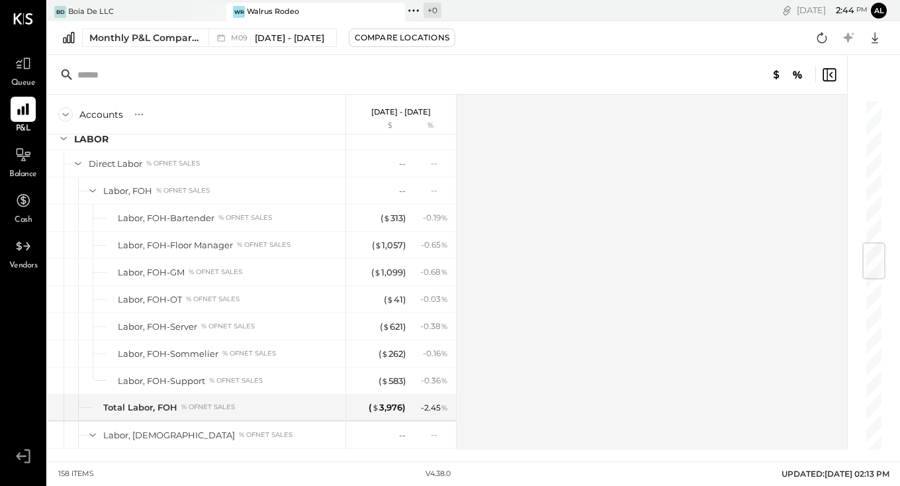
scroll to position [909, 0]
